Goal: Information Seeking & Learning: Learn about a topic

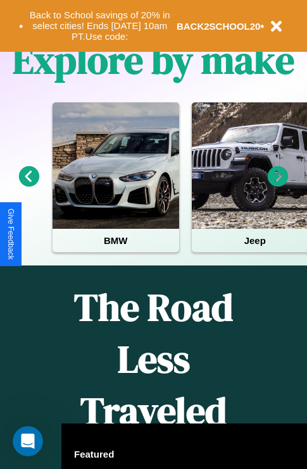
scroll to position [516, 0]
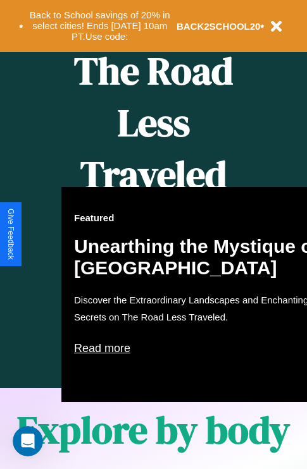
click at [153, 234] on div "Featured Unearthing the Mystique of [GEOGRAPHIC_DATA] Discover the Extraordinar…" at bounding box center [200, 294] width 278 height 215
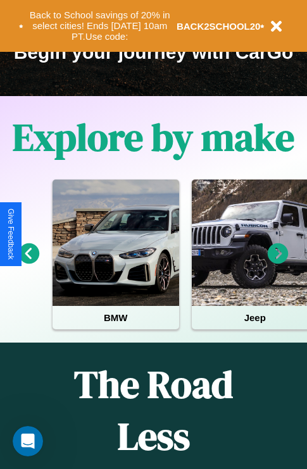
scroll to position [195, 0]
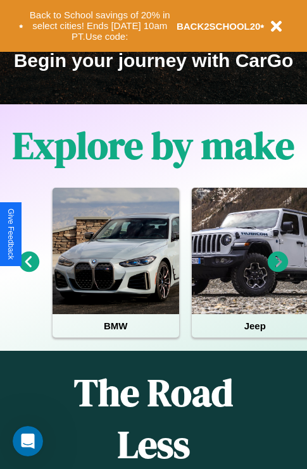
click at [277, 270] on icon at bounding box center [277, 262] width 21 height 21
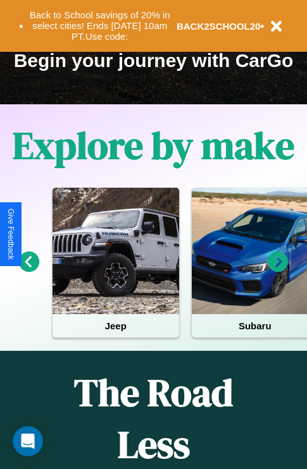
click at [277, 270] on icon at bounding box center [277, 262] width 21 height 21
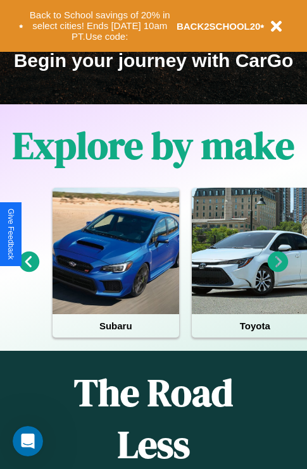
click at [28, 270] on icon at bounding box center [29, 262] width 21 height 21
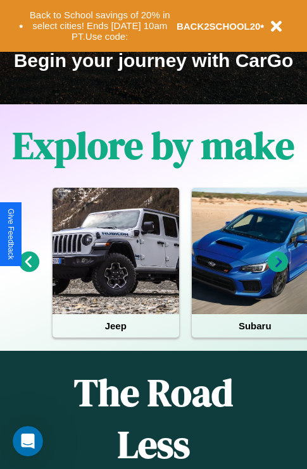
click at [277, 270] on icon at bounding box center [277, 262] width 21 height 21
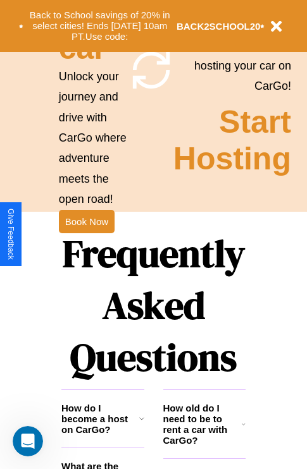
scroll to position [1230, 0]
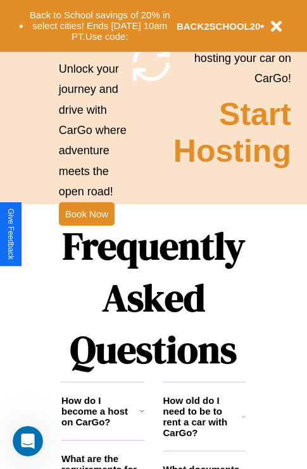
click at [86, 234] on h1 "Frequently Asked Questions" at bounding box center [153, 298] width 184 height 168
